Goal: Transaction & Acquisition: Subscribe to service/newsletter

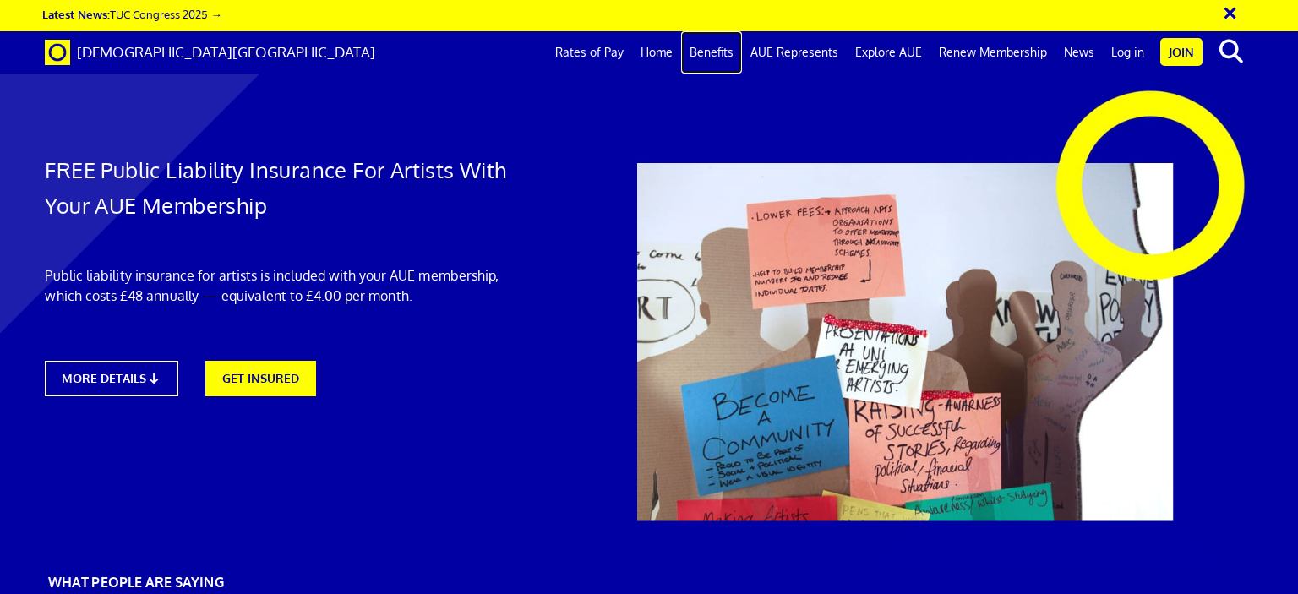
click at [728, 53] on link "Benefits" at bounding box center [711, 52] width 61 height 42
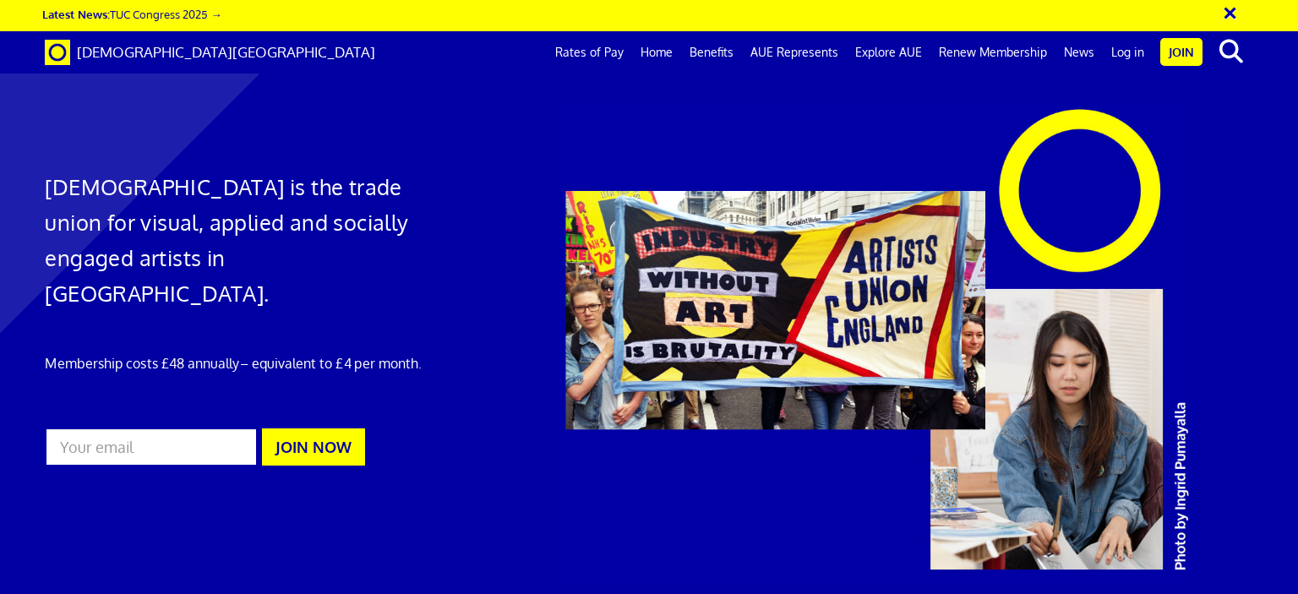
scroll to position [999, 0]
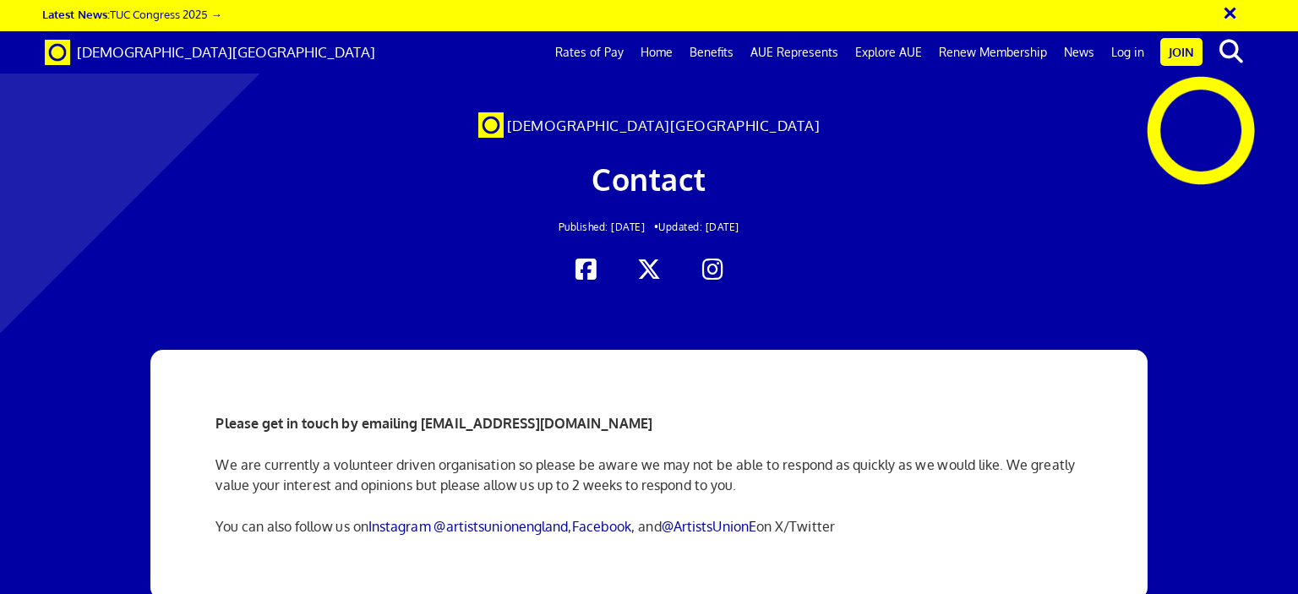
scroll to position [0, 13]
click at [791, 55] on link "AUE Represents" at bounding box center [794, 52] width 105 height 42
click at [906, 54] on link "Explore AUE" at bounding box center [889, 52] width 84 height 42
click at [590, 51] on link "Rates of Pay" at bounding box center [589, 52] width 85 height 42
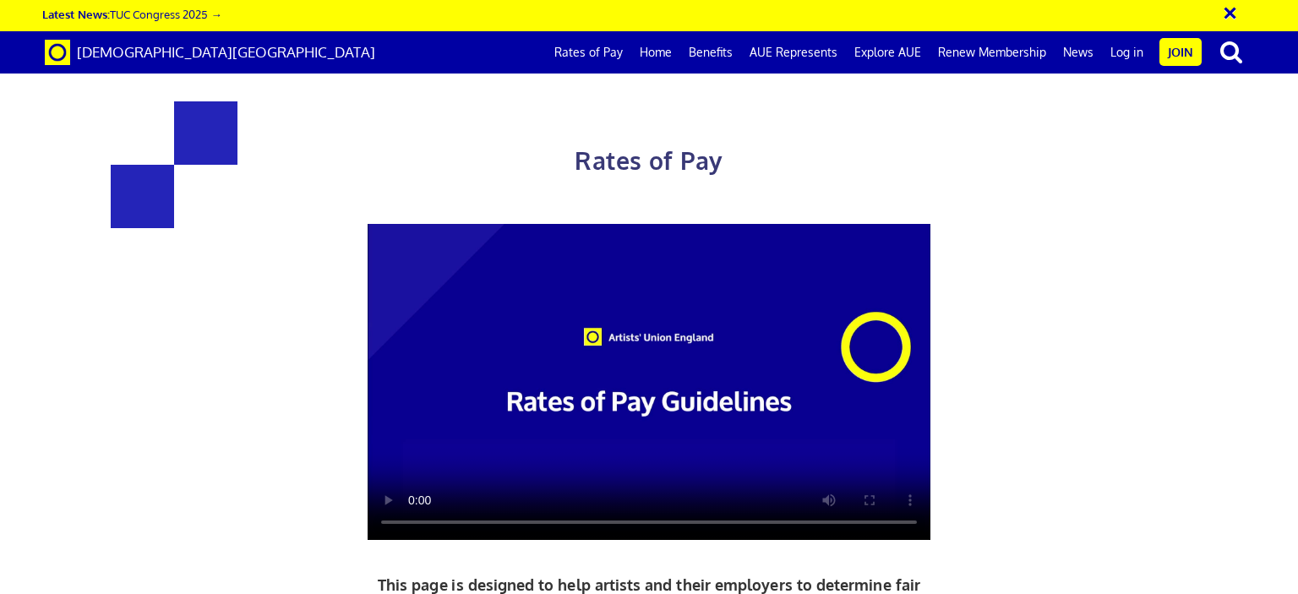
scroll to position [2468, 0]
click at [718, 51] on link "Benefits" at bounding box center [710, 52] width 61 height 42
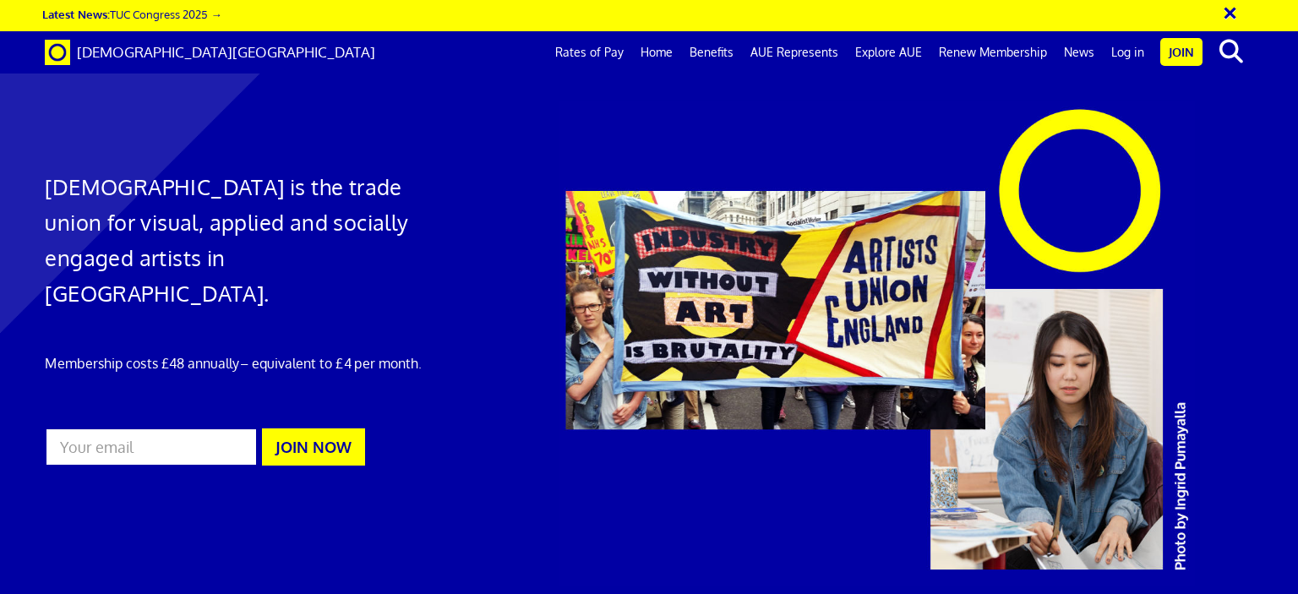
scroll to position [999, 0]
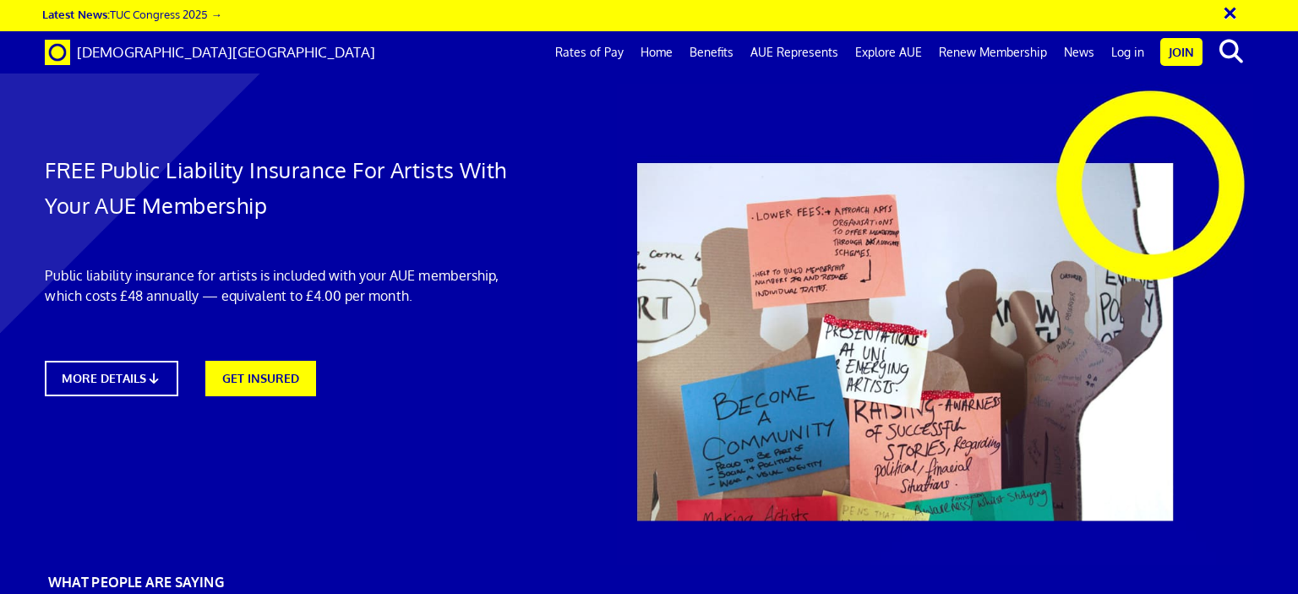
scroll to position [0, 13]
click at [237, 379] on link "GET INSURED" at bounding box center [260, 376] width 122 height 39
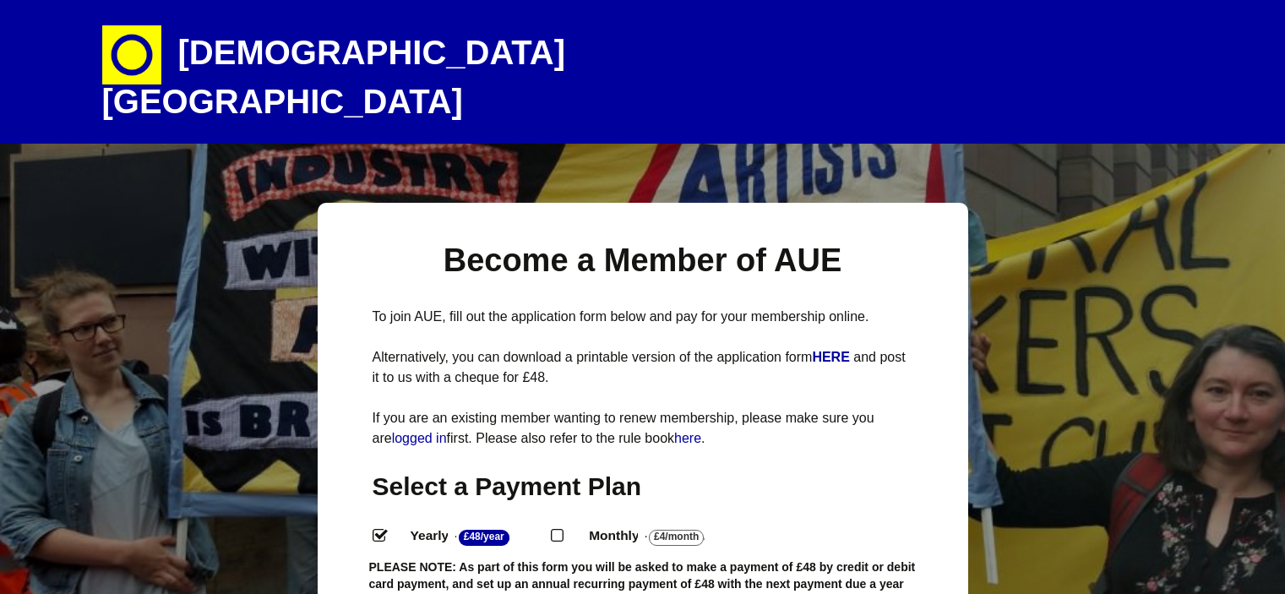
select select
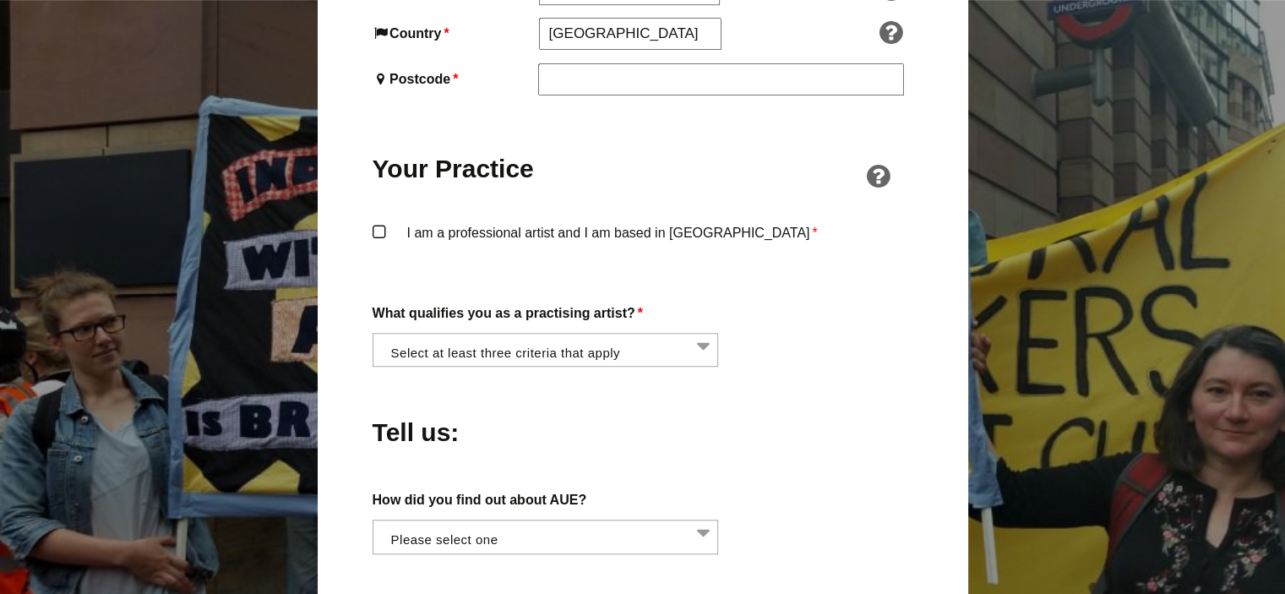
scroll to position [1229, 0]
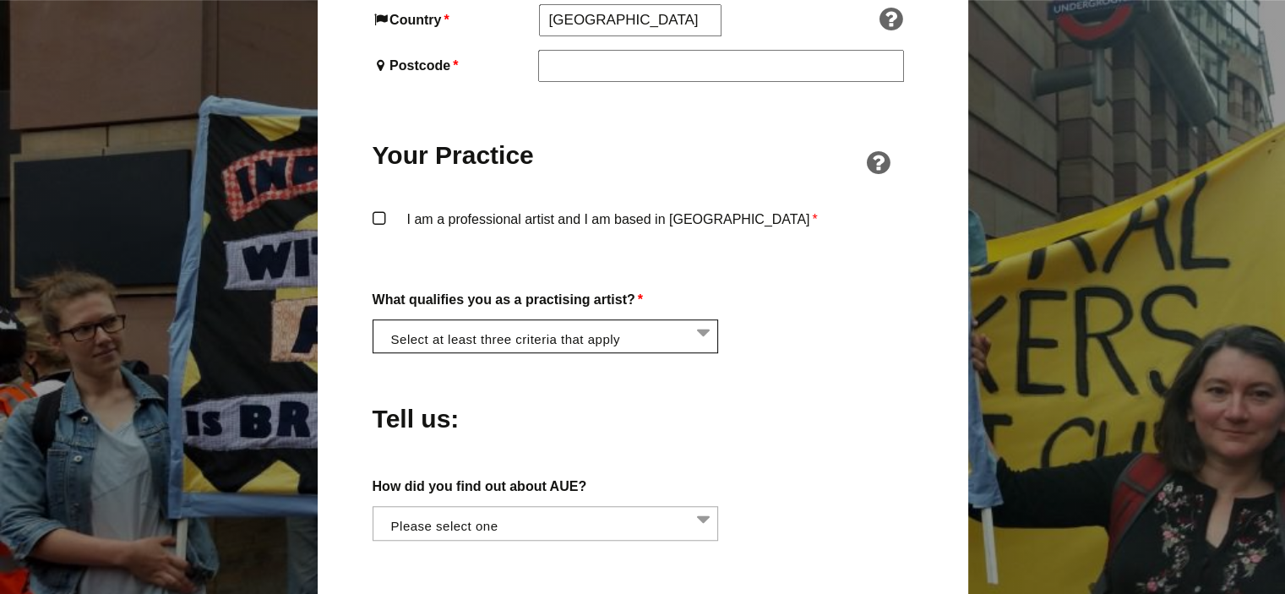
click at [723, 320] on li at bounding box center [551, 334] width 347 height 29
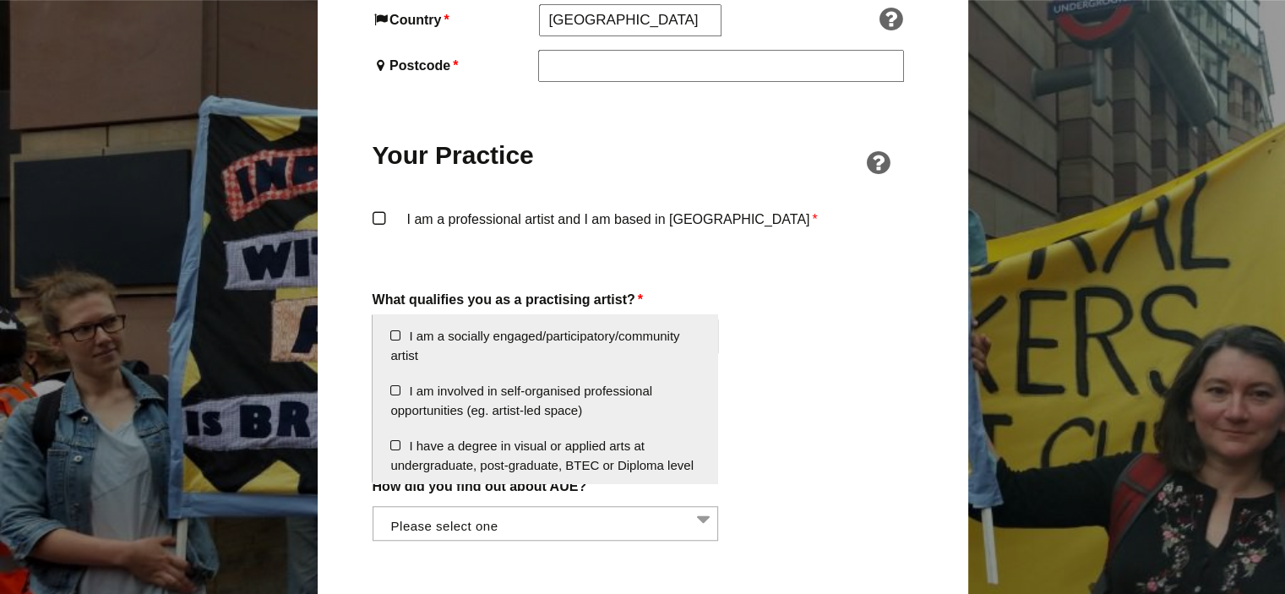
scroll to position [0, 0]
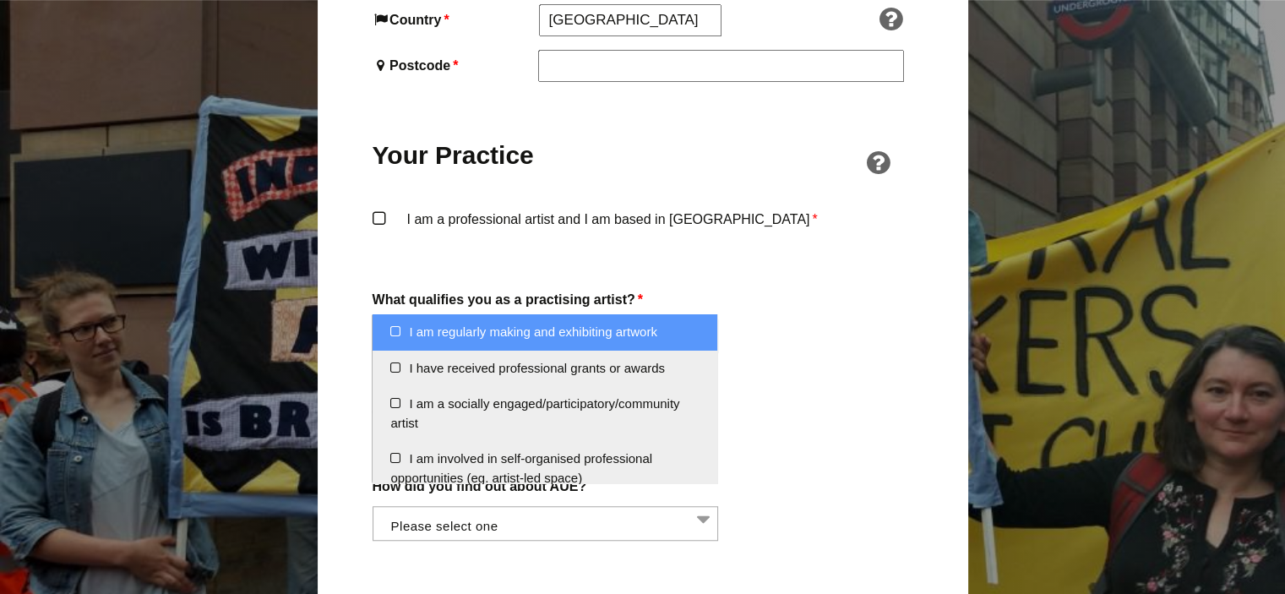
click at [399, 334] on li "I am regularly making and exhibiting artwork" at bounding box center [545, 332] width 345 height 36
select select "regularly_making_and_exhibiting_artwork"
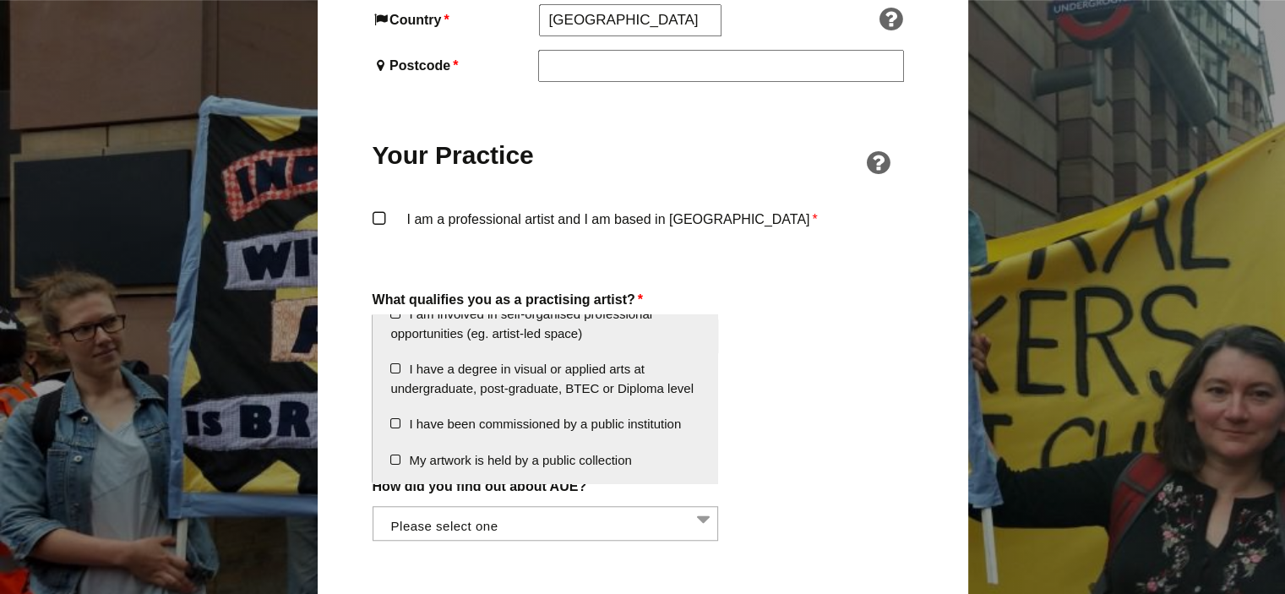
scroll to position [146, 0]
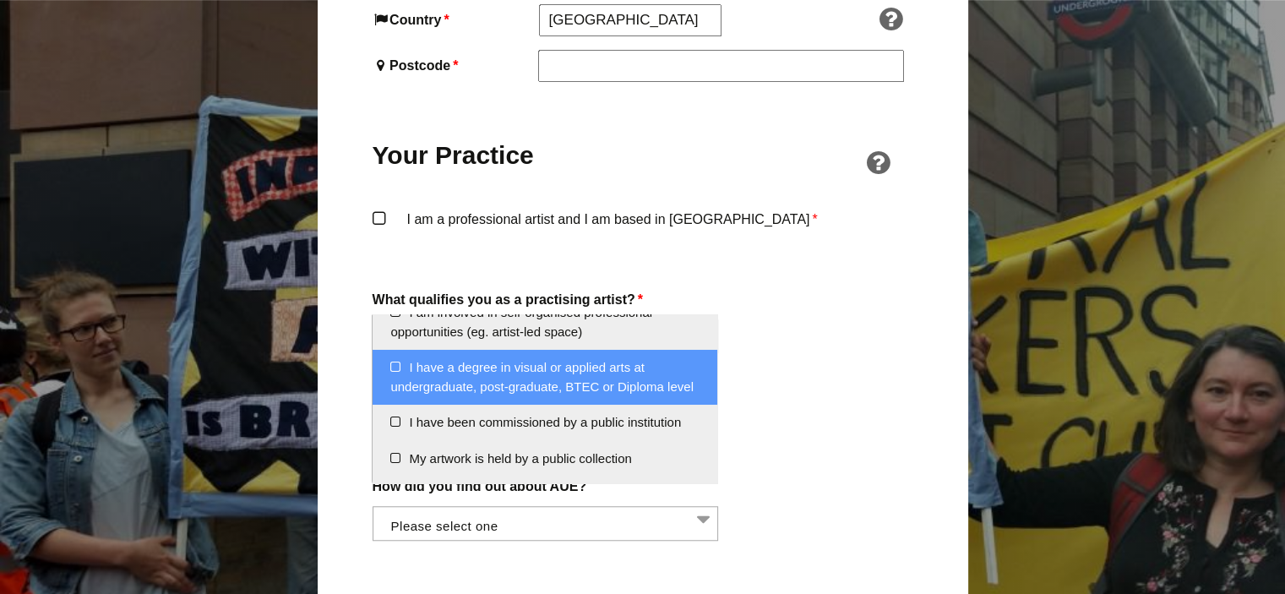
click at [558, 392] on li "I have a degree in visual or applied arts at undergraduate, post-graduate, BTEC…" at bounding box center [545, 377] width 345 height 55
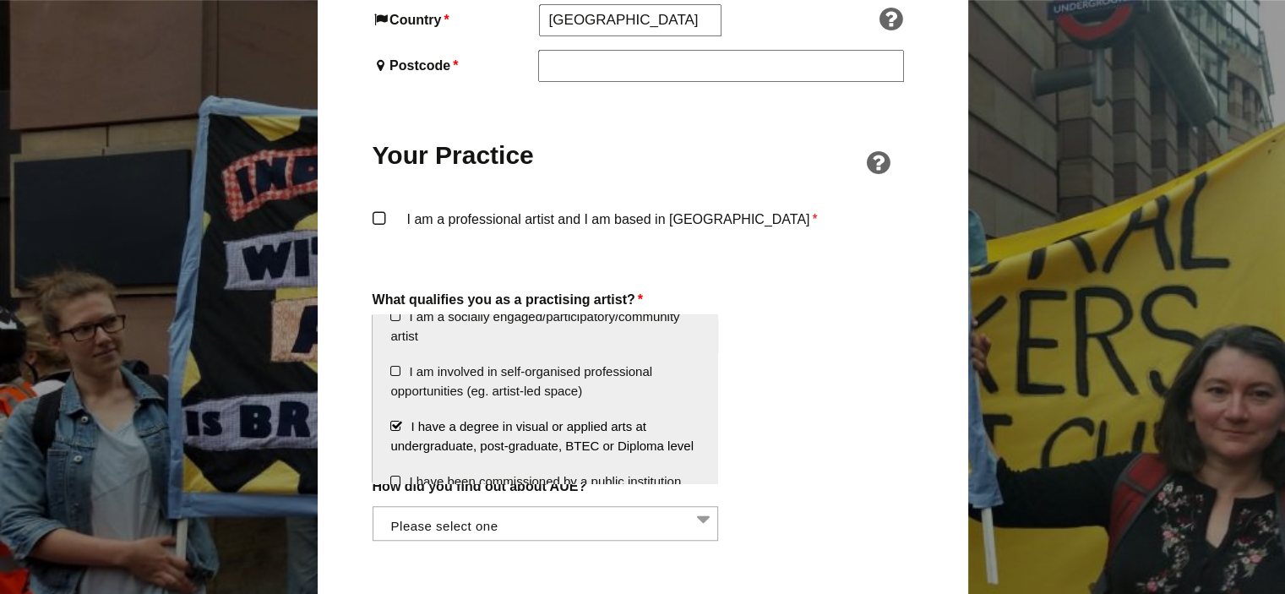
scroll to position [0, 0]
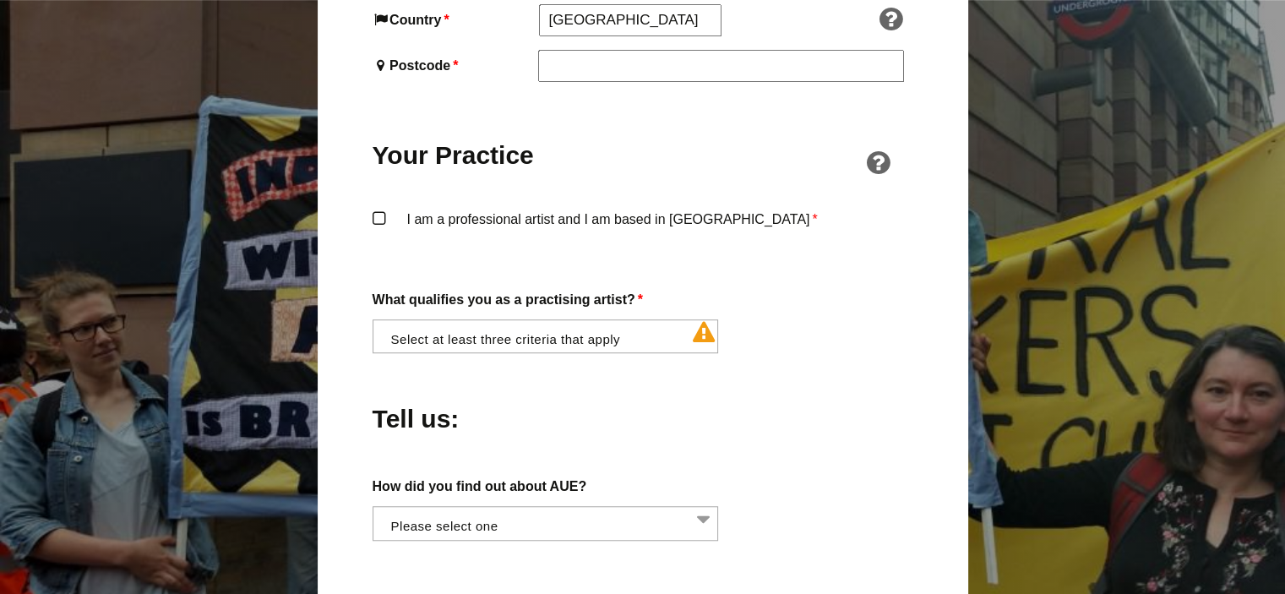
click at [382, 208] on label "I am a professional artist and I am based in England *" at bounding box center [643, 233] width 541 height 51
click at [0, 0] on input "I am a professional artist and I am based in England *" at bounding box center [0, 0] width 0 height 0
click at [690, 320] on li at bounding box center [551, 334] width 347 height 29
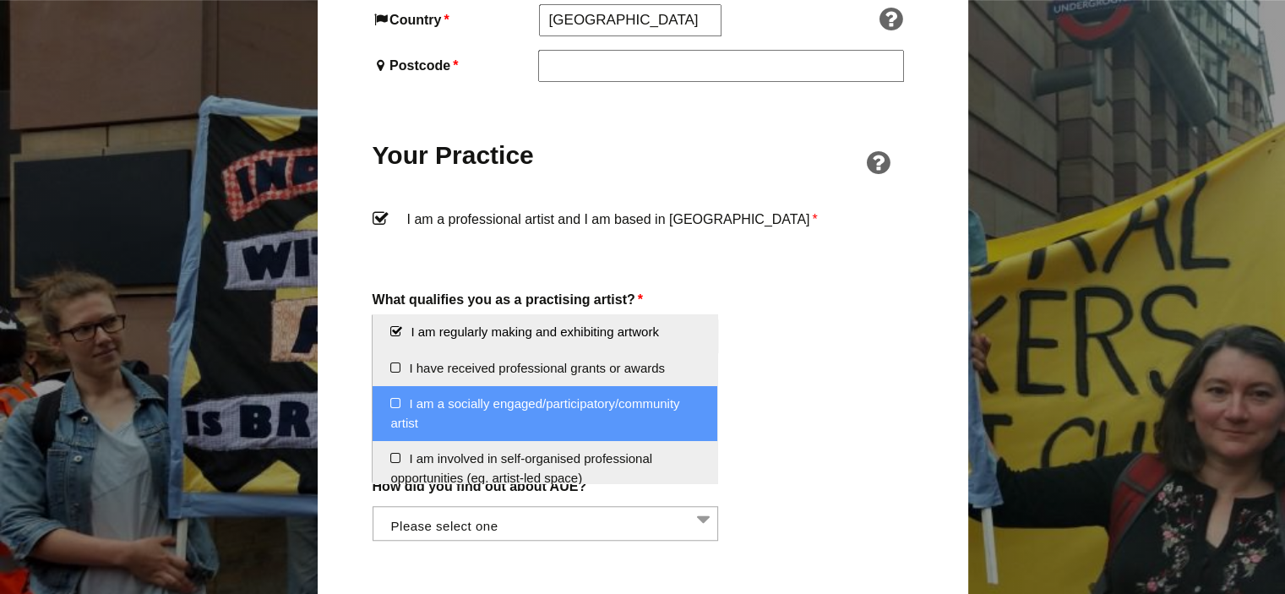
click at [652, 412] on li "I am a socially engaged/participatory/community artist" at bounding box center [545, 413] width 345 height 55
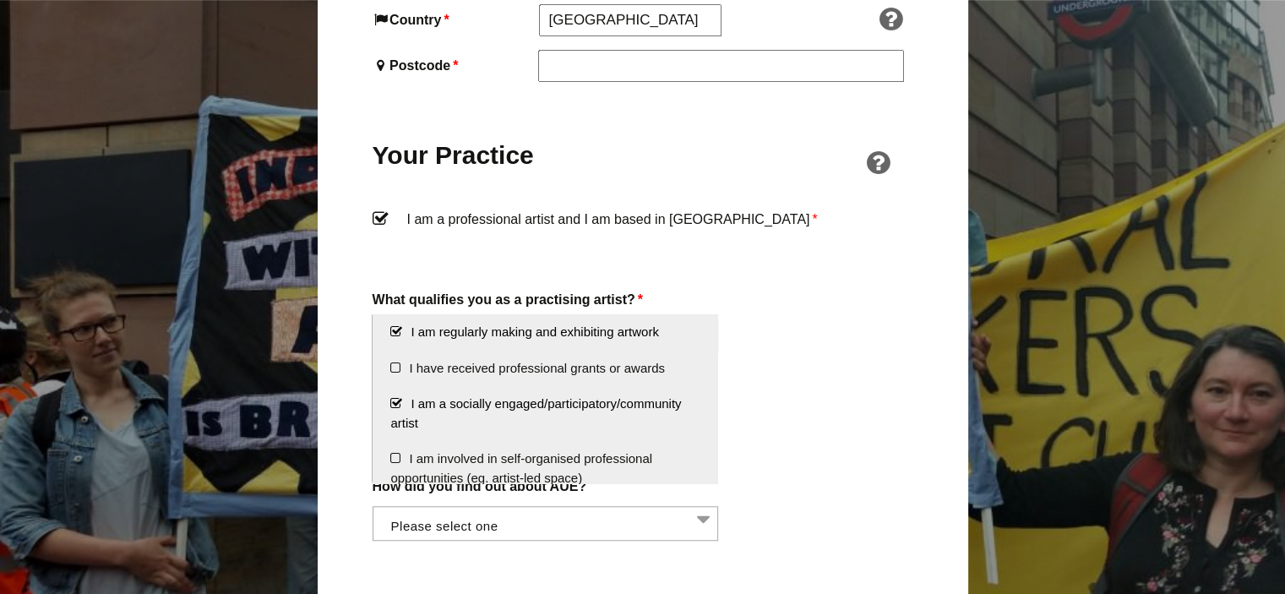
click at [1066, 131] on div "Become a Member of AUE To join AUE, fill out the application form below and pay…" at bounding box center [642, 260] width 1285 height 2573
